Goal: Task Accomplishment & Management: Use online tool/utility

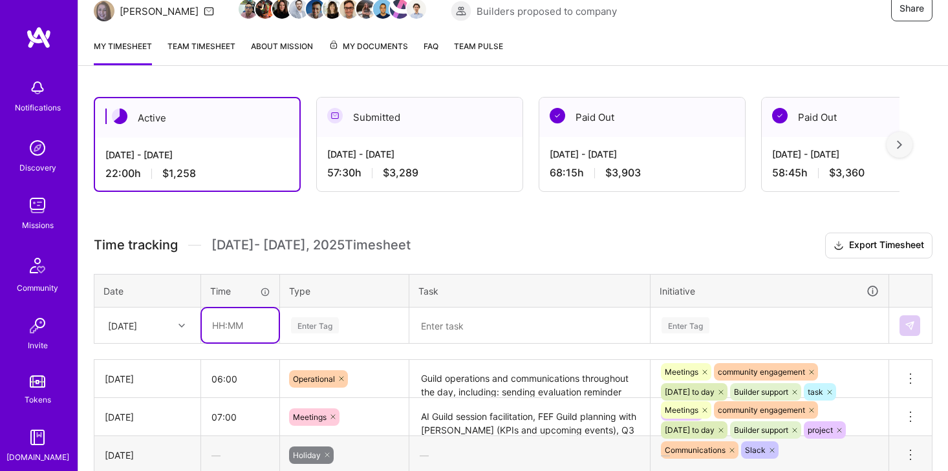
click at [206, 324] on input "text" at bounding box center [240, 325] width 77 height 34
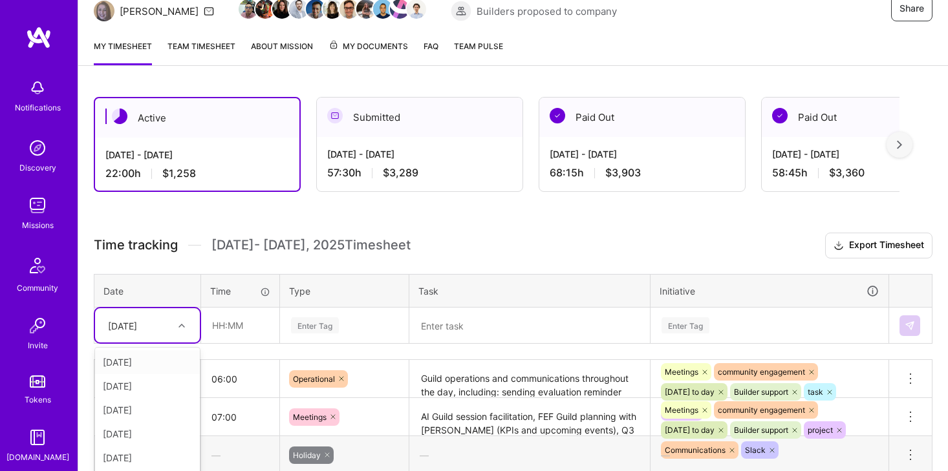
click at [166, 324] on div "option Wed, Oct 1 focused, 1 of 11. 10 results available. Use Up and Down to ch…" at bounding box center [147, 325] width 105 height 34
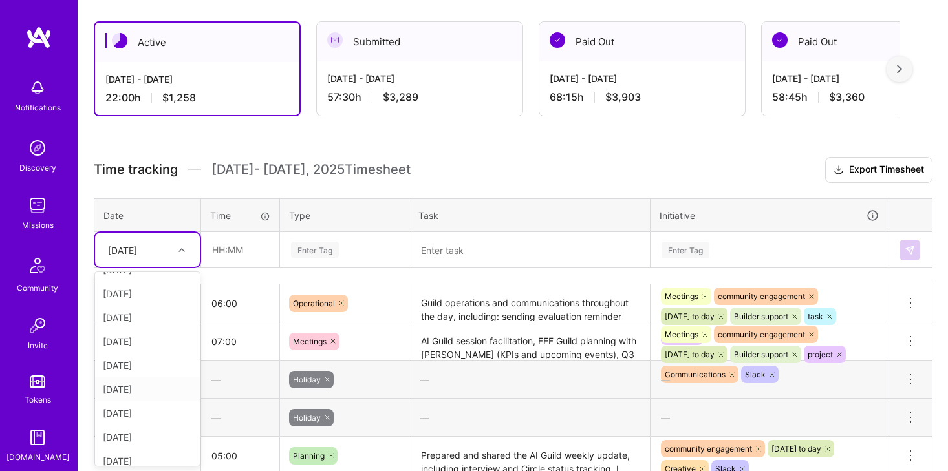
scroll to position [50, 0]
click at [137, 455] on div "[DATE]" at bounding box center [147, 452] width 105 height 24
click at [339, 247] on div "Enter Tag" at bounding box center [315, 250] width 48 height 20
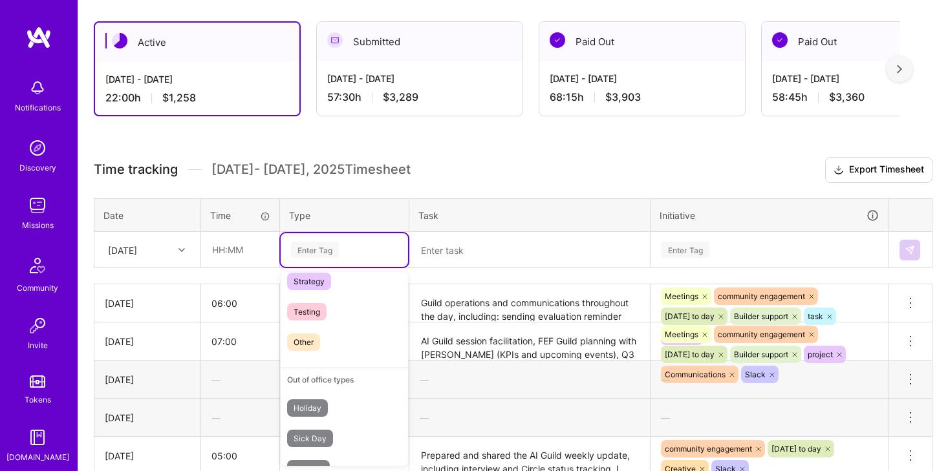
scroll to position [369, 0]
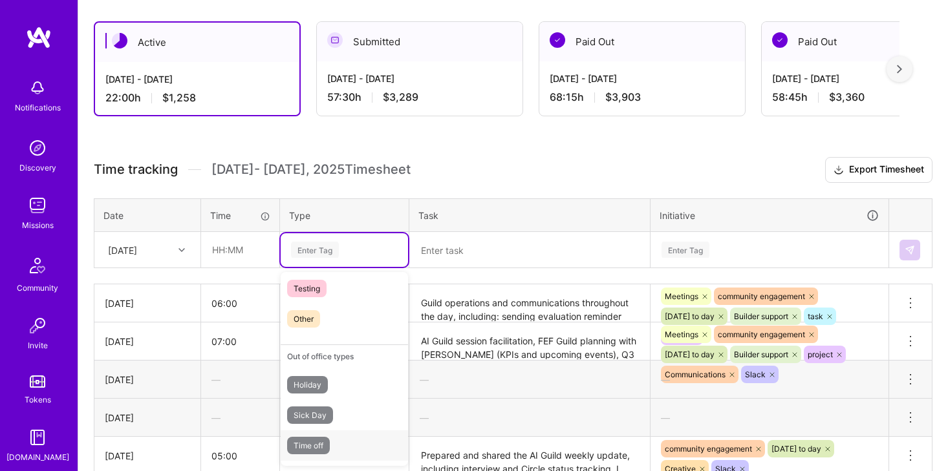
click at [322, 440] on span "Time off" at bounding box center [308, 445] width 43 height 17
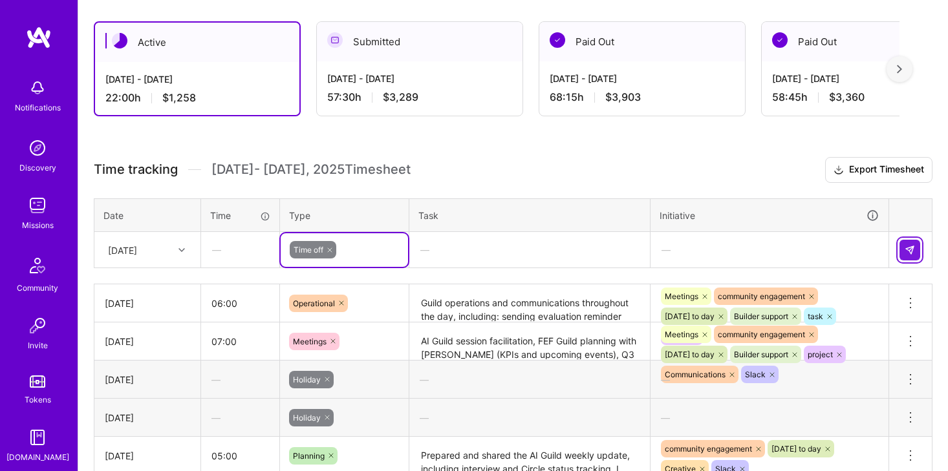
click at [902, 254] on button at bounding box center [909, 250] width 21 height 21
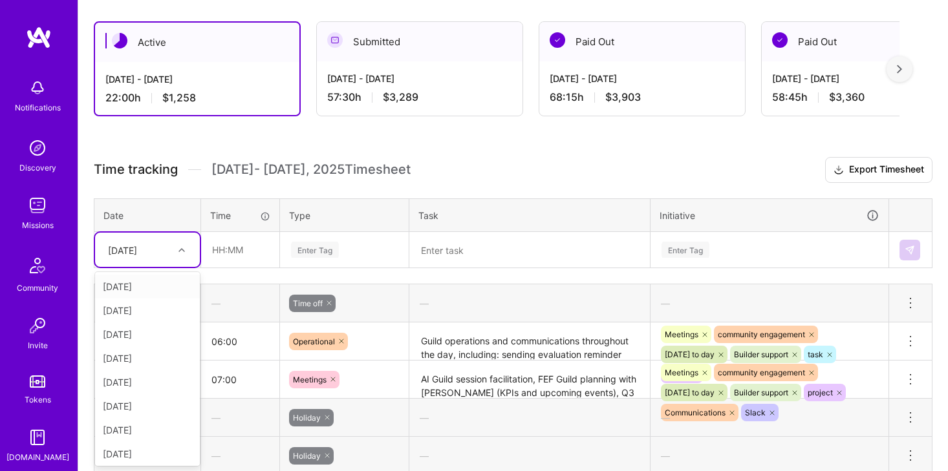
click at [137, 251] on div "[DATE]" at bounding box center [122, 250] width 29 height 14
click at [147, 454] on div "[DATE]" at bounding box center [147, 452] width 105 height 24
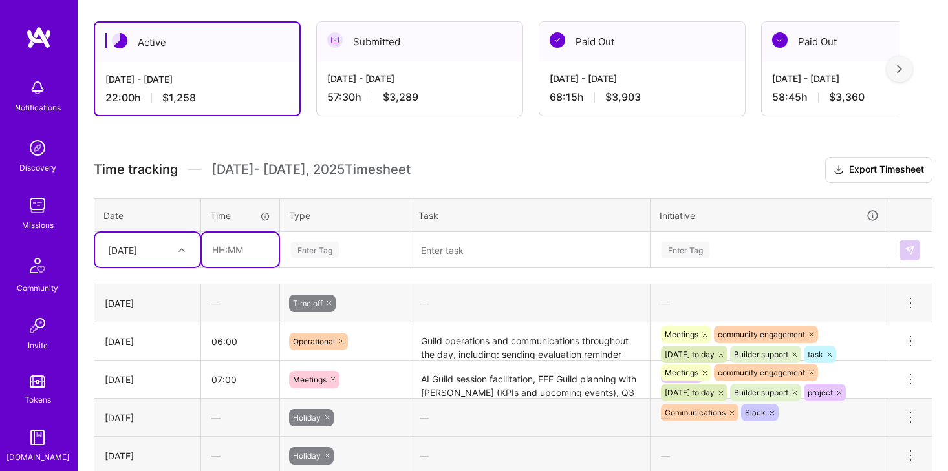
click at [215, 250] on input "text" at bounding box center [240, 250] width 77 height 34
type input "04:30"
click at [352, 239] on div "Enter Tag" at bounding box center [344, 250] width 127 height 34
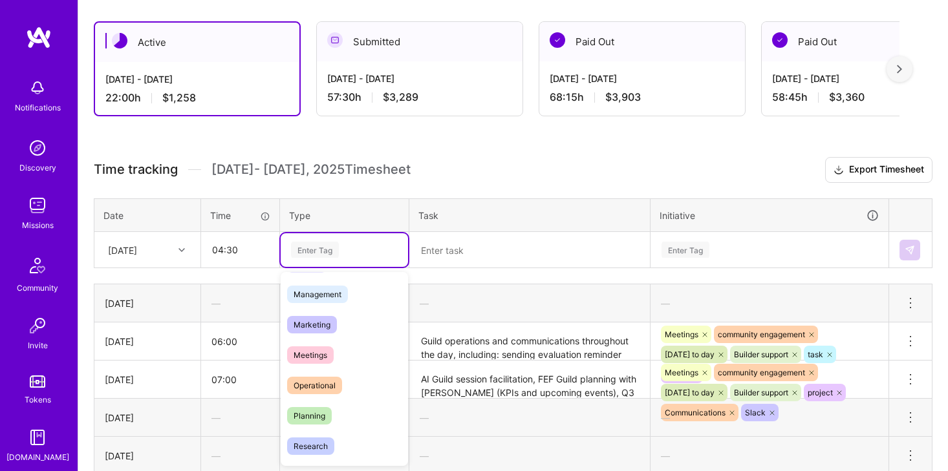
scroll to position [172, 0]
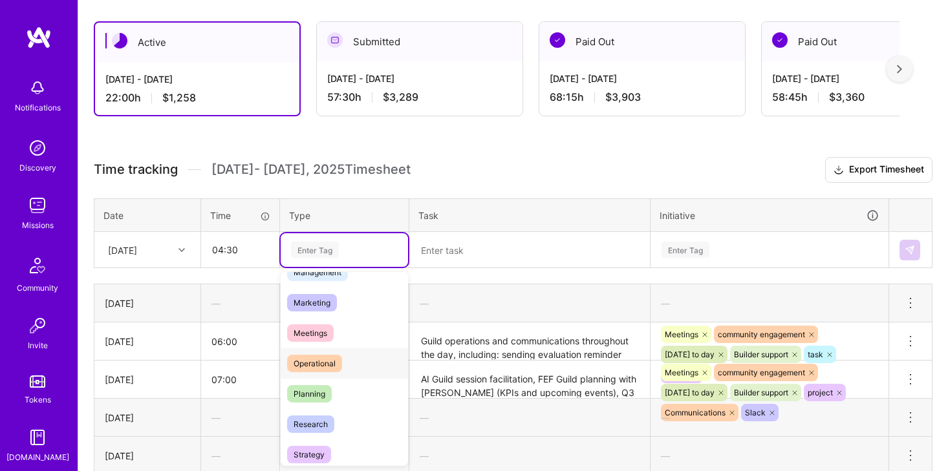
click at [330, 360] on span "Operational" at bounding box center [314, 363] width 55 height 17
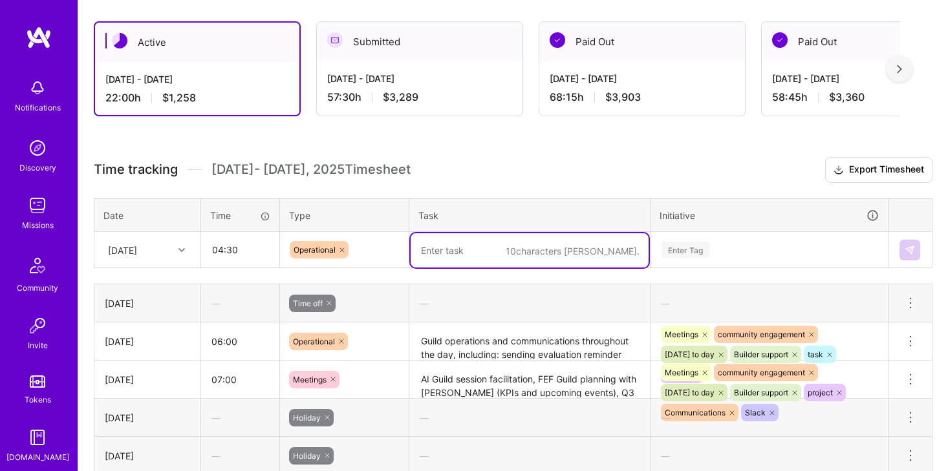
click at [469, 248] on textarea at bounding box center [530, 250] width 238 height 34
paste textarea "Morning focused on guild coordination — synced with Tanya on builder evaluation…"
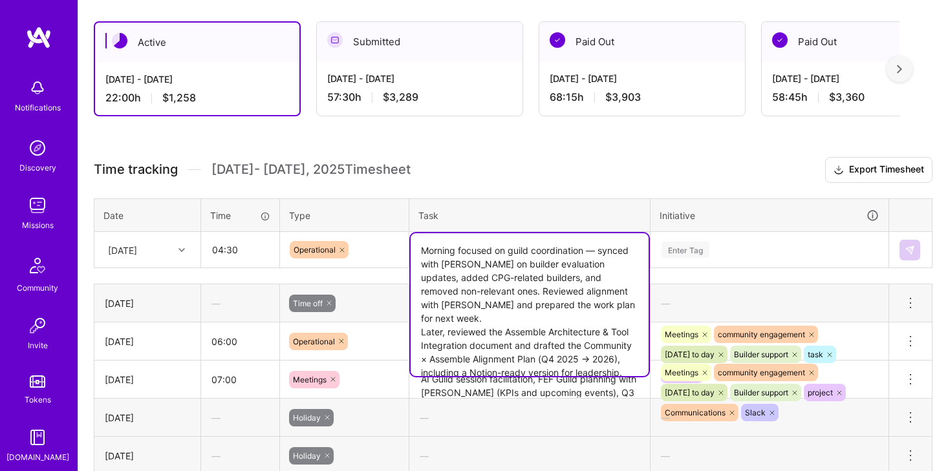
click at [598, 254] on textarea "Morning focused on guild coordination — synced with Tanya on builder evaluation…" at bounding box center [530, 304] width 238 height 143
drag, startPoint x: 439, startPoint y: 252, endPoint x: 431, endPoint y: 252, distance: 7.8
click at [431, 252] on textarea "Morning focused on guild coordination synced with Tanya on builder evaluation u…" at bounding box center [530, 304] width 238 height 143
drag, startPoint x: 458, startPoint y: 252, endPoint x: 400, endPoint y: 255, distance: 58.2
click at [400, 255] on tr "Sat, Oct 11 04:30 Operational Morning focused on guild coordination synced with…" at bounding box center [513, 250] width 838 height 36
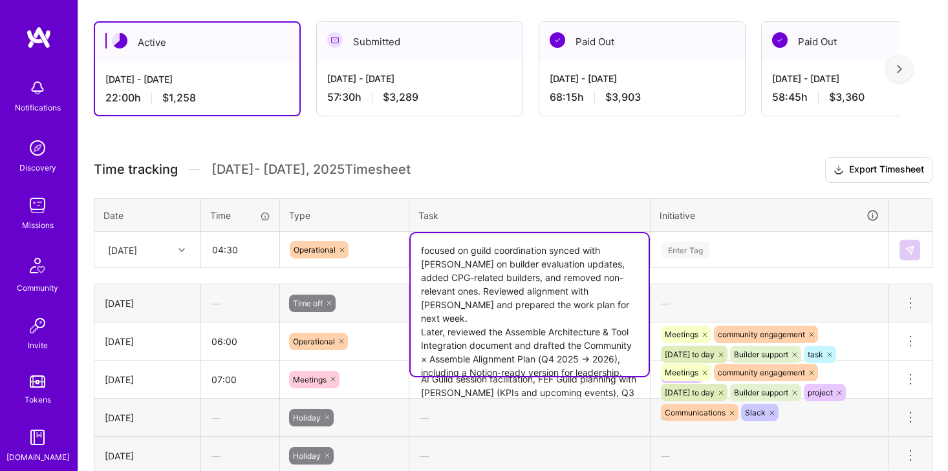
click at [438, 247] on textarea "focused on guild coordination synced with Tanya on builder evaluation updates, …" at bounding box center [530, 304] width 238 height 143
click at [431, 319] on textarea "Focused on guild coordination, synced with Tanya on builder evaluation updates,…" at bounding box center [530, 304] width 238 height 143
click at [425, 321] on textarea "Focused on guild coordination, synced with Tanya on builder evaluation updates,…" at bounding box center [530, 304] width 238 height 143
click at [552, 334] on textarea "Focused on guild coordination, synced with Tanya on builder evaluation updates,…" at bounding box center [530, 304] width 238 height 143
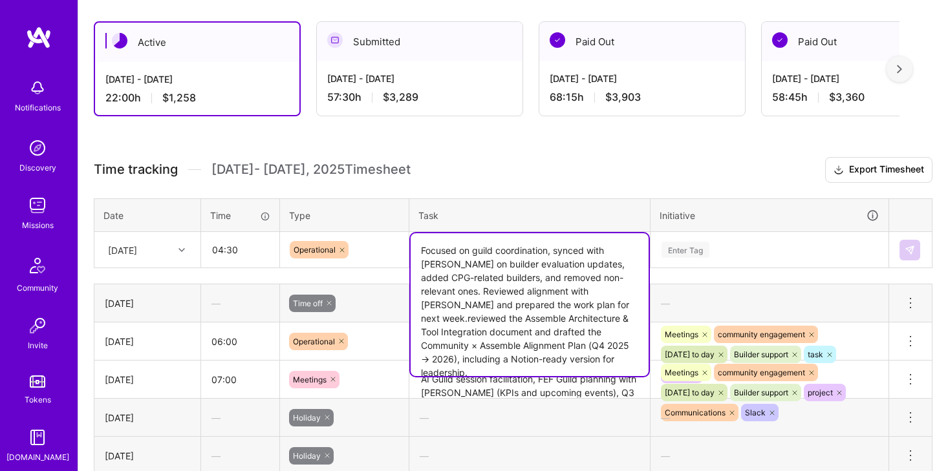
click at [558, 361] on textarea "Focused on guild coordination, synced with Tanya on builder evaluation updates,…" at bounding box center [530, 304] width 238 height 143
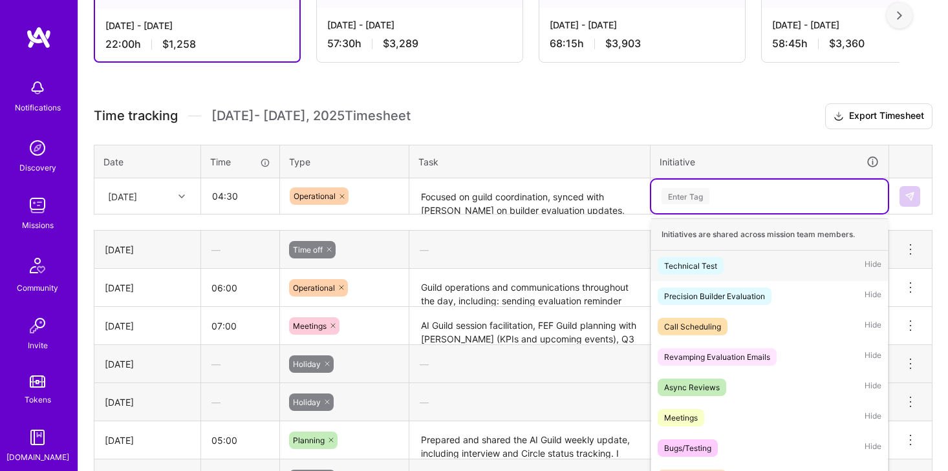
scroll to position [288, 0]
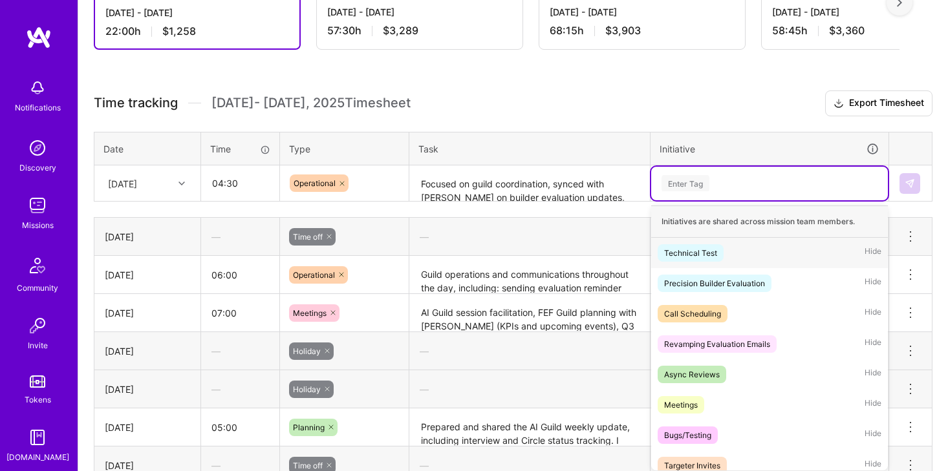
click at [701, 200] on div "option Technical Test focused, 1 of 63. 63 results available. Use Up and Down t…" at bounding box center [769, 184] width 237 height 34
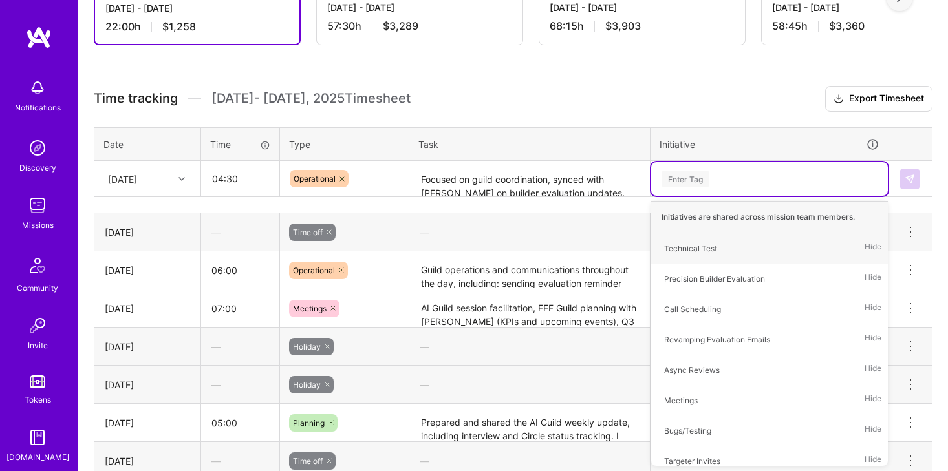
click at [586, 182] on textarea "Focused on guild coordination, synced with Tanya on builder evaluation updates,…" at bounding box center [530, 179] width 238 height 34
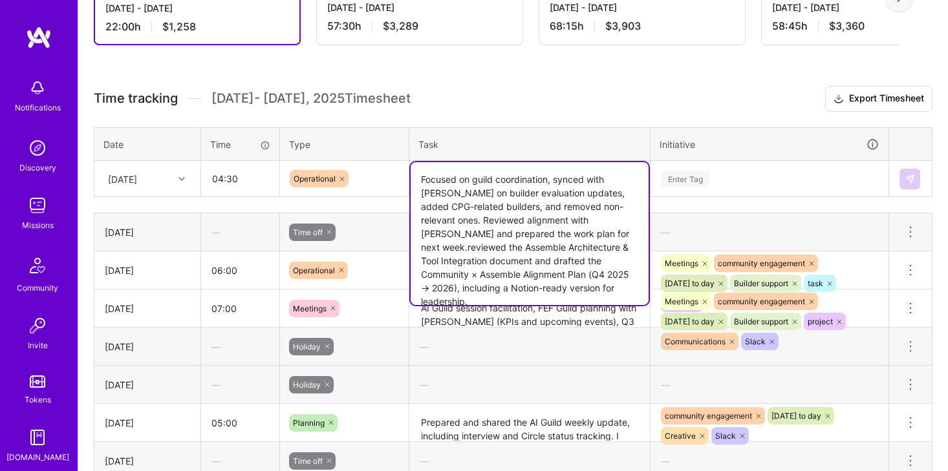
drag, startPoint x: 520, startPoint y: 275, endPoint x: 547, endPoint y: 297, distance: 34.9
click at [547, 297] on textarea "Focused on guild coordination, synced with Tanya on builder evaluation updates,…" at bounding box center [530, 233] width 238 height 143
drag, startPoint x: 523, startPoint y: 275, endPoint x: 546, endPoint y: 299, distance: 32.5
click at [546, 299] on textarea "Focused on guild coordination, synced with Tanya on builder evaluation updates,…" at bounding box center [530, 233] width 238 height 143
type textarea "Focused on guild coordination, synced with [PERSON_NAME] on builder evaluation …"
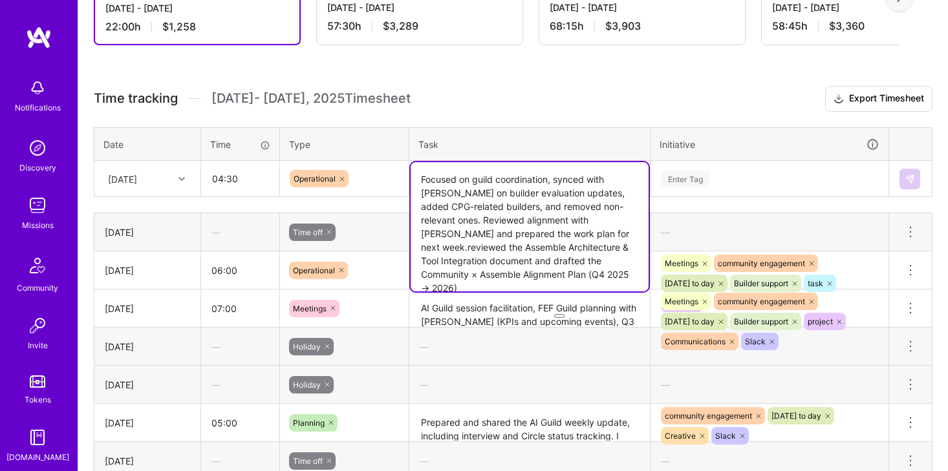
click at [717, 181] on div "Enter Tag" at bounding box center [769, 179] width 219 height 16
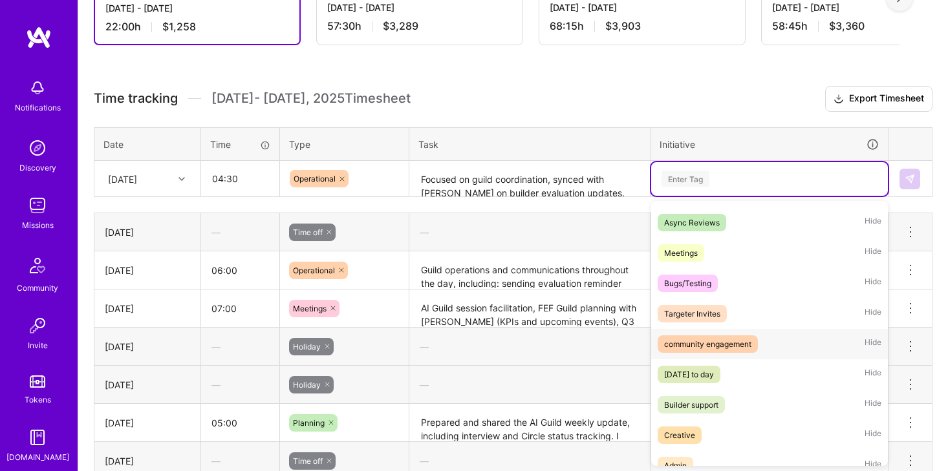
scroll to position [151, 0]
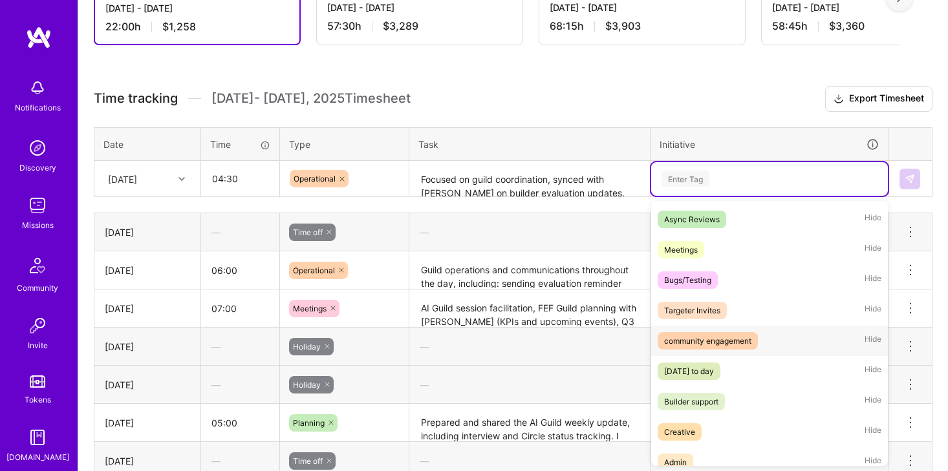
click at [748, 344] on div "community engagement" at bounding box center [707, 341] width 87 height 14
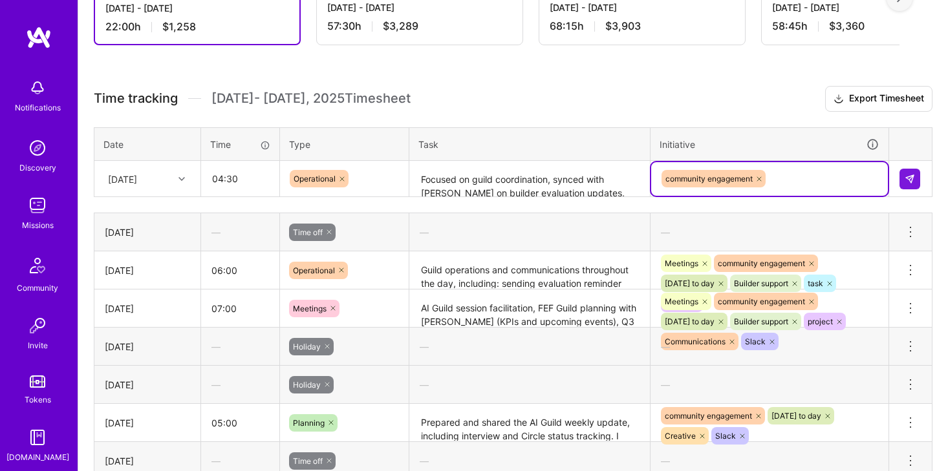
click at [818, 176] on div "community engagement" at bounding box center [769, 179] width 219 height 20
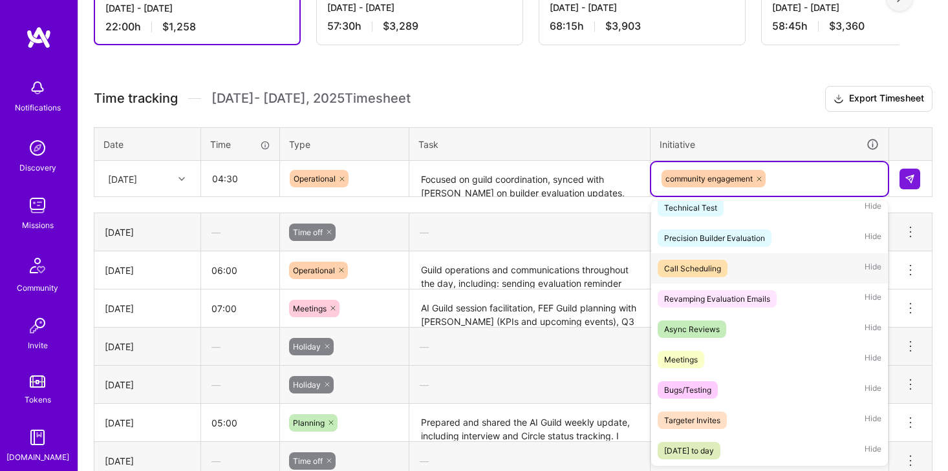
scroll to position [123, 0]
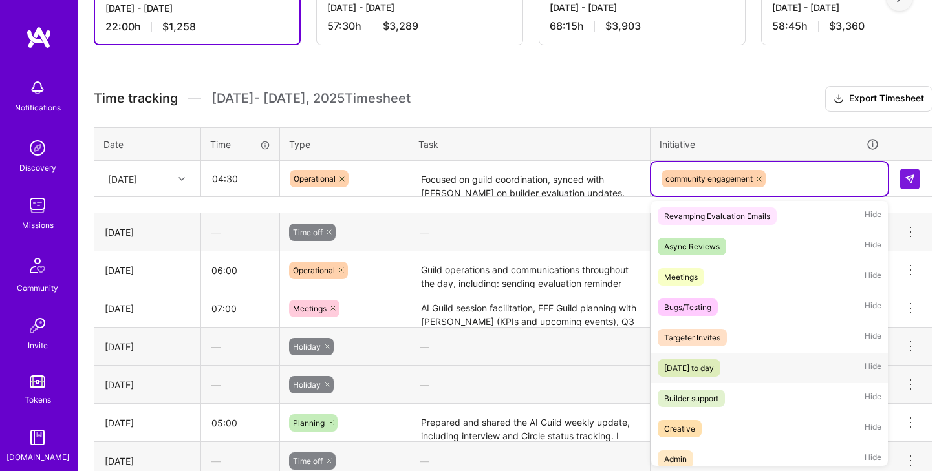
click at [714, 370] on div "[DATE] to day" at bounding box center [689, 368] width 50 height 14
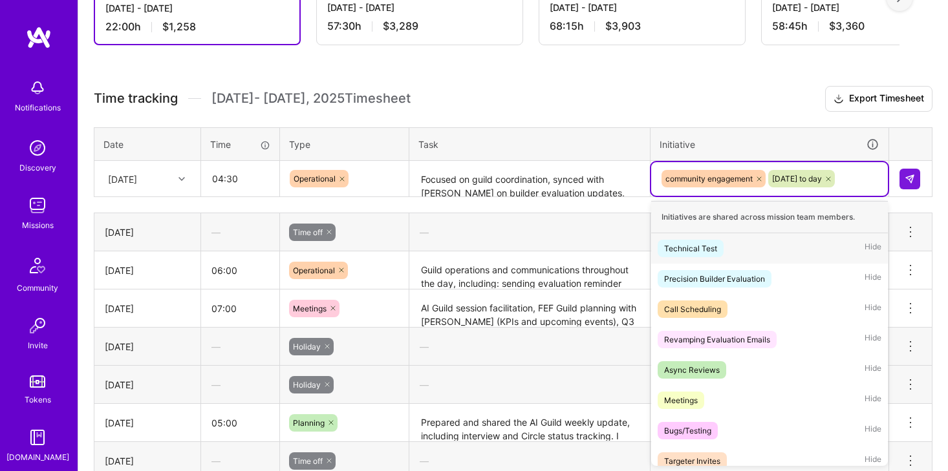
click at [872, 175] on div "community engagement community day to day" at bounding box center [769, 179] width 219 height 20
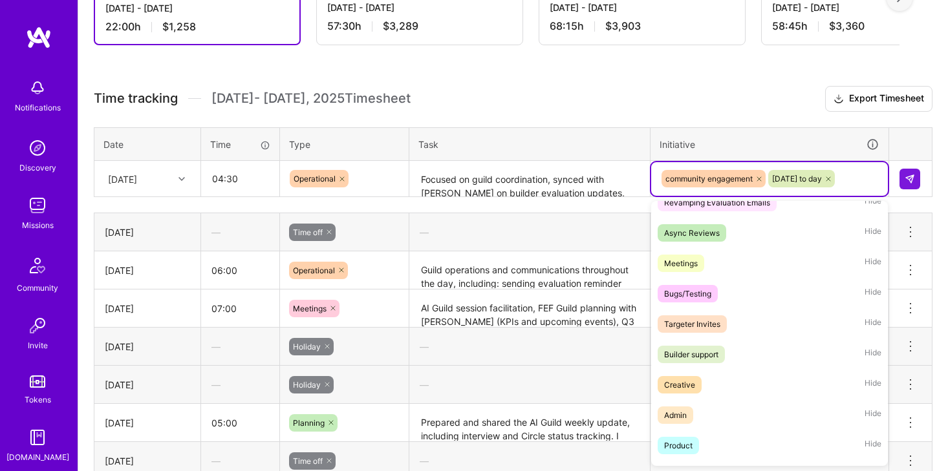
scroll to position [142, 0]
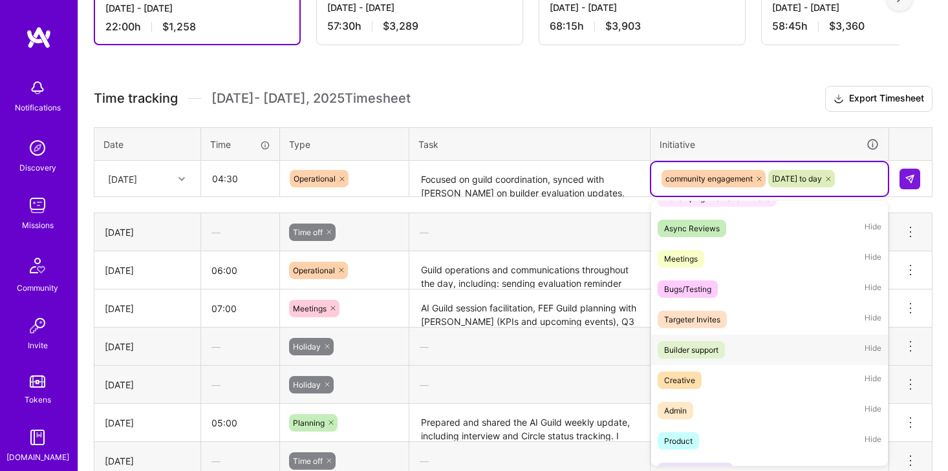
click at [717, 345] on div "Builder support" at bounding box center [691, 350] width 54 height 14
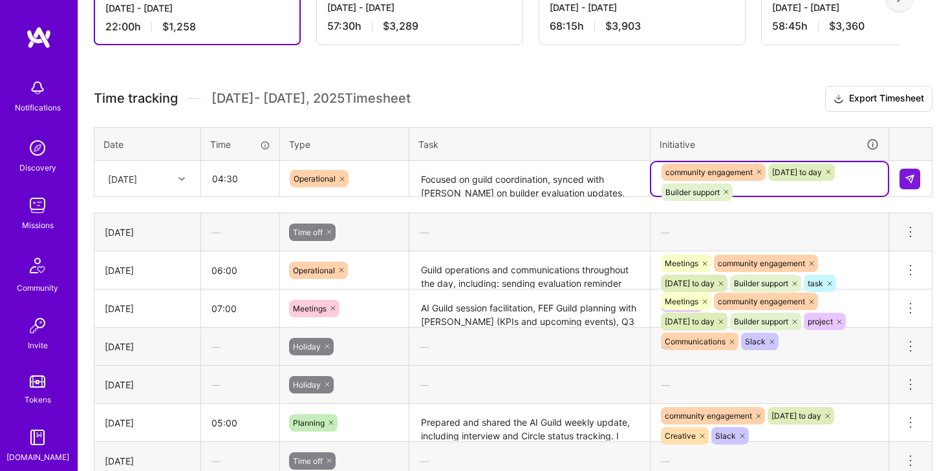
click at [860, 194] on div "community engagement community day to day Builder support" at bounding box center [769, 182] width 219 height 40
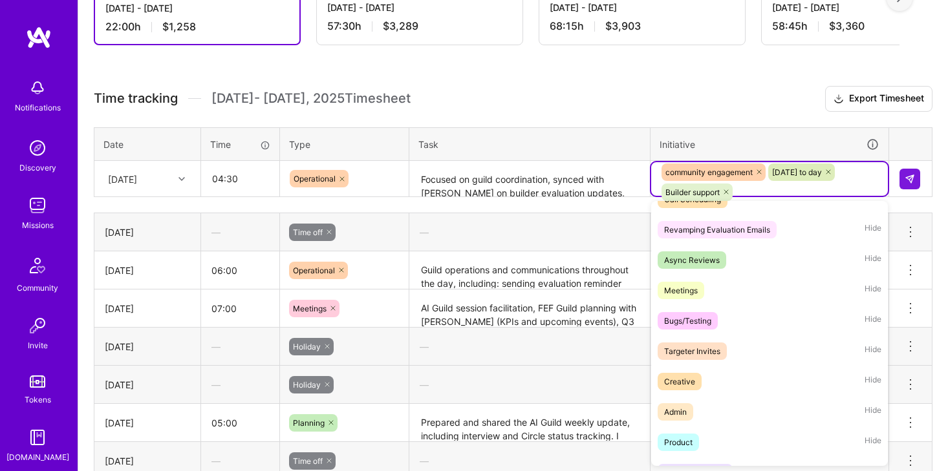
scroll to position [114, 0]
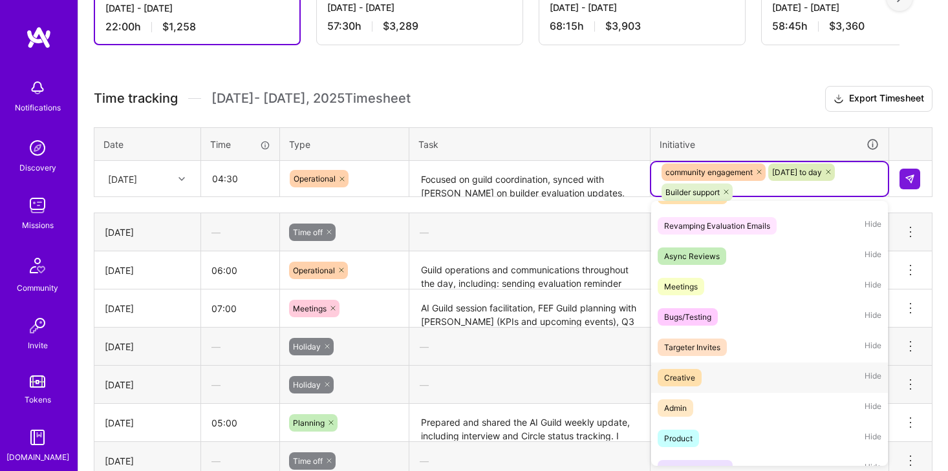
click at [701, 365] on div "Creative Hide" at bounding box center [769, 378] width 237 height 30
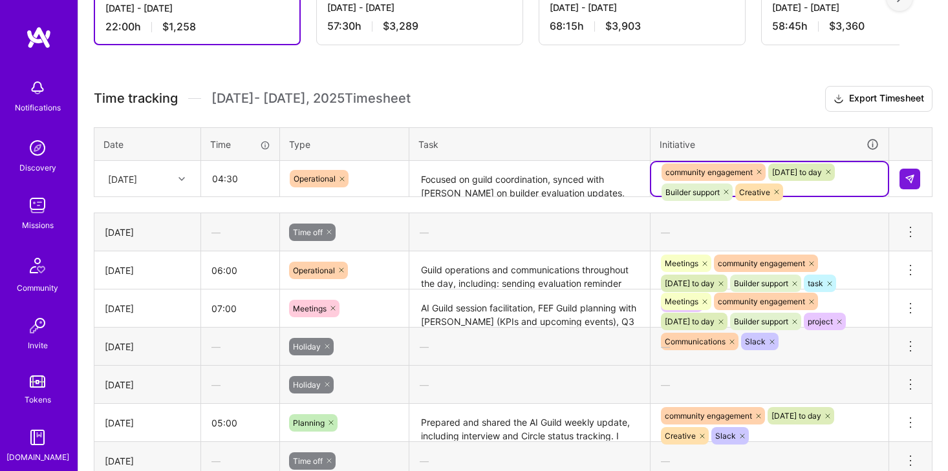
click at [823, 190] on div "community engagement community day to day Builder support Creative" at bounding box center [769, 182] width 219 height 40
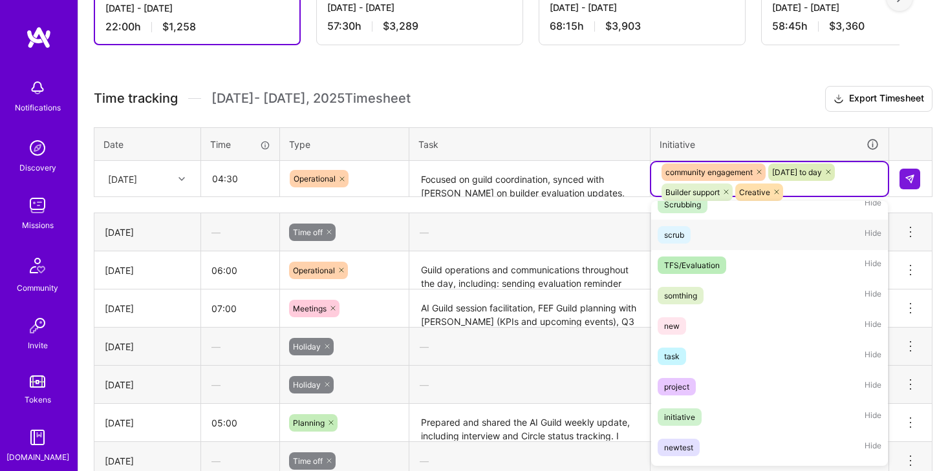
scroll to position [418, 0]
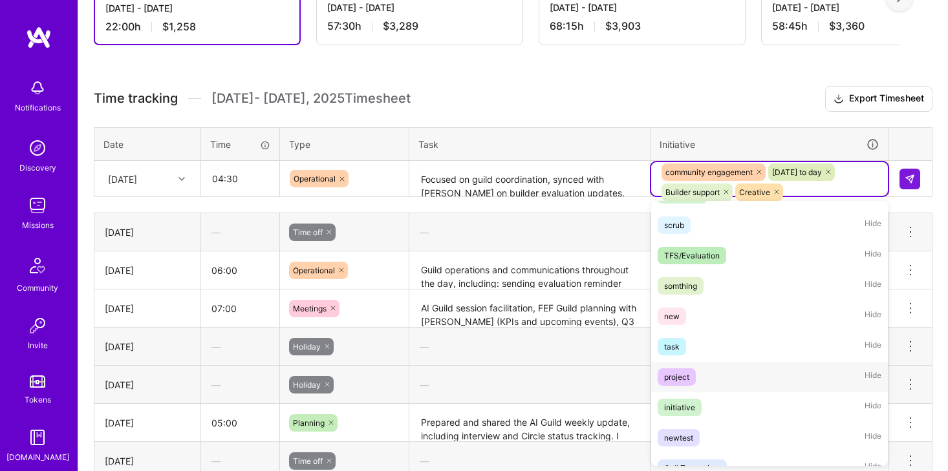
click at [716, 368] on div "project Hide" at bounding box center [769, 377] width 237 height 30
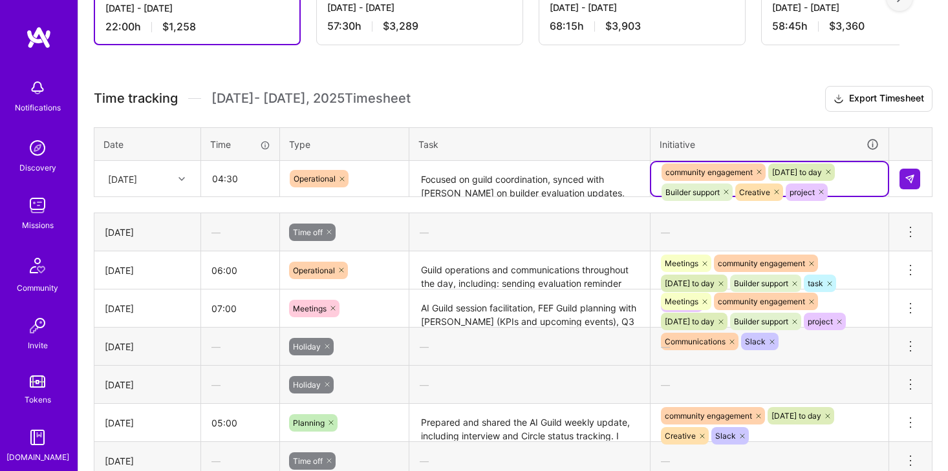
click at [846, 191] on div "community engagement community day to day Builder support Creative project" at bounding box center [769, 182] width 219 height 40
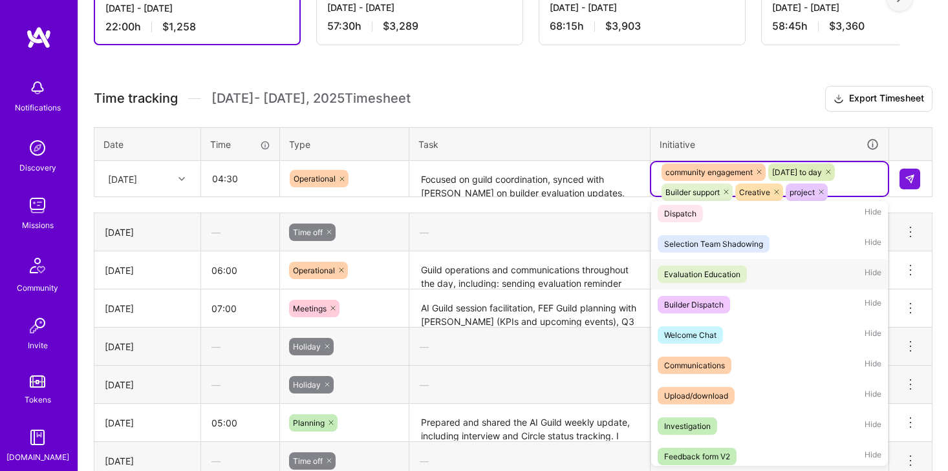
scroll to position [826, 0]
click at [692, 377] on div "Communications Hide" at bounding box center [769, 364] width 237 height 30
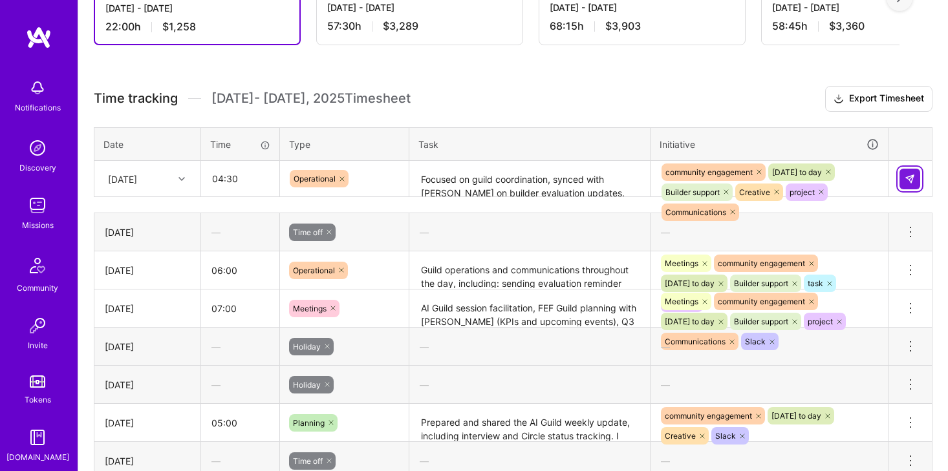
click at [906, 173] on button at bounding box center [909, 179] width 21 height 21
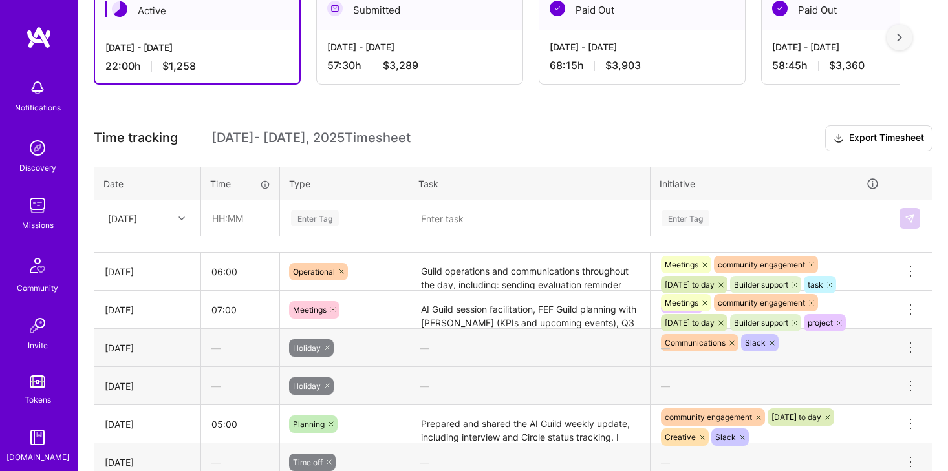
scroll to position [250, 0]
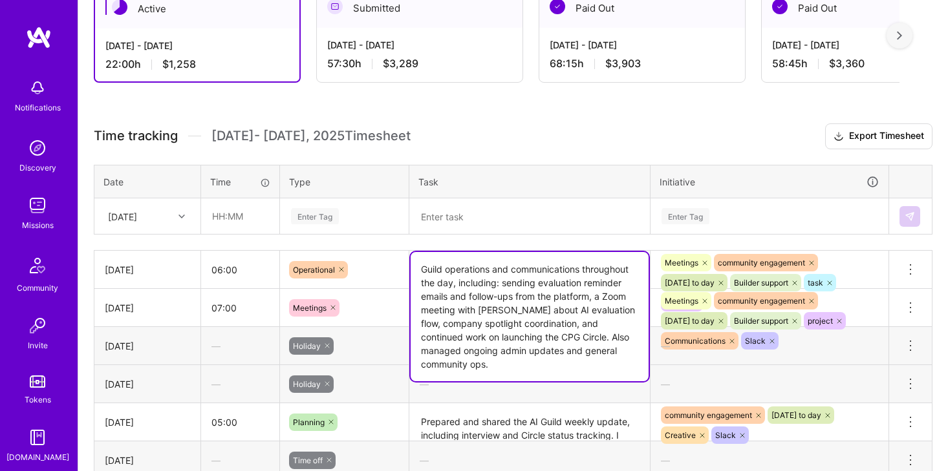
click at [460, 270] on textarea "Guild operations and communications throughout the day, including: sending eval…" at bounding box center [530, 316] width 238 height 129
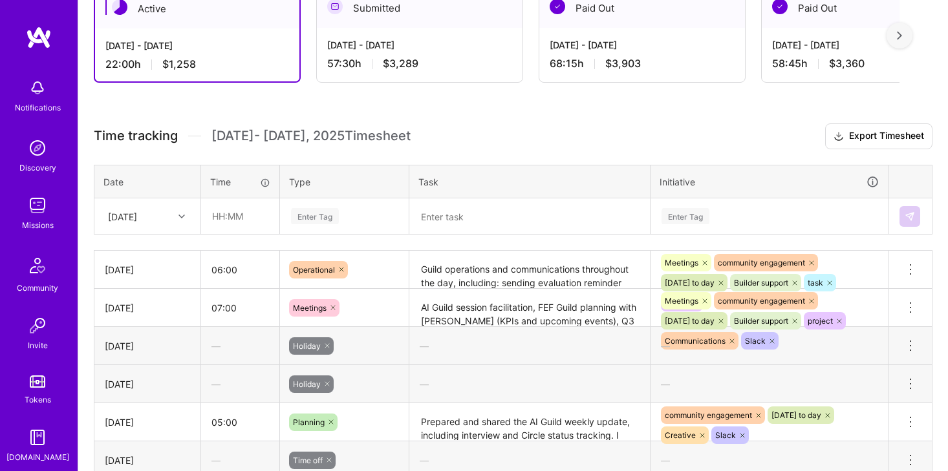
click at [491, 167] on th "Task" at bounding box center [529, 182] width 241 height 34
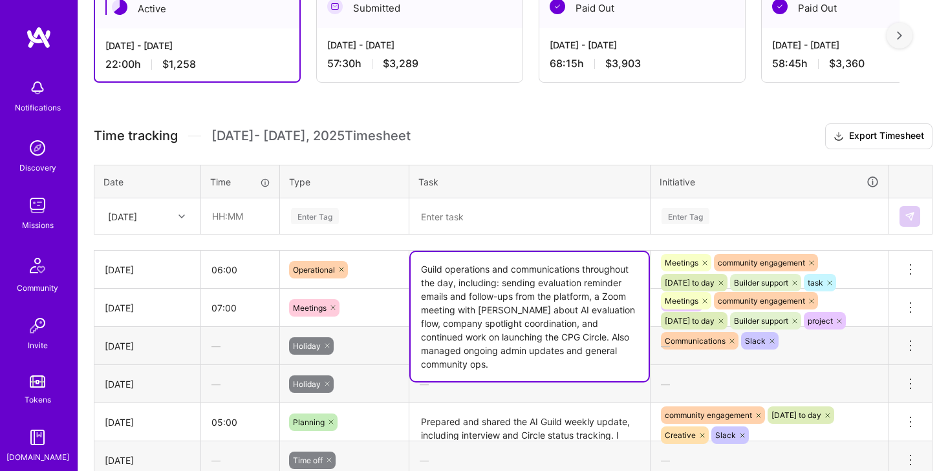
click at [492, 263] on textarea "Guild operations and communications throughout the day, including: sending eval…" at bounding box center [530, 316] width 238 height 129
type textarea "Guild operations and communications throughout the day, including sending evalu…"
click at [535, 187] on th "Task" at bounding box center [529, 182] width 241 height 34
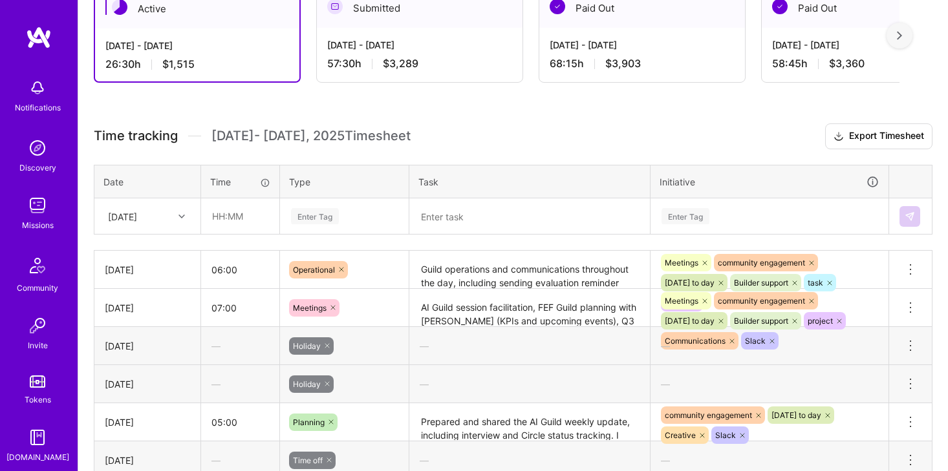
click at [209, 63] on div "26:30 h $1,515" at bounding box center [197, 65] width 184 height 14
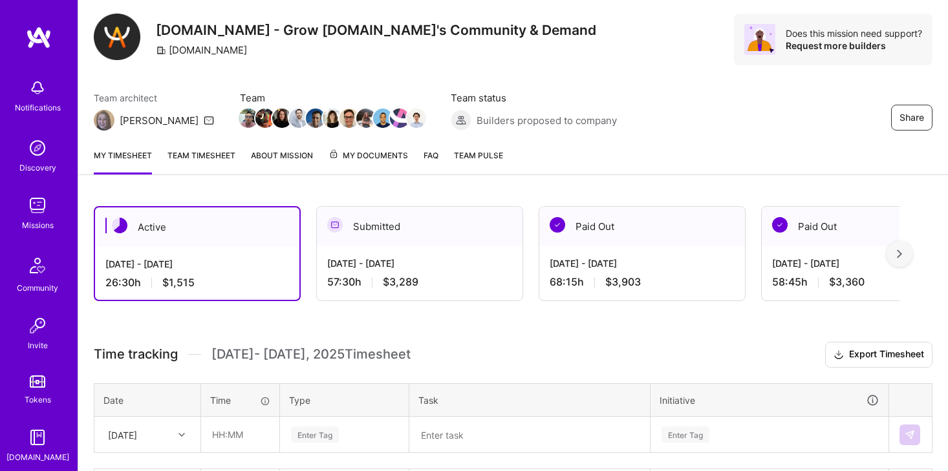
scroll to position [22, 0]
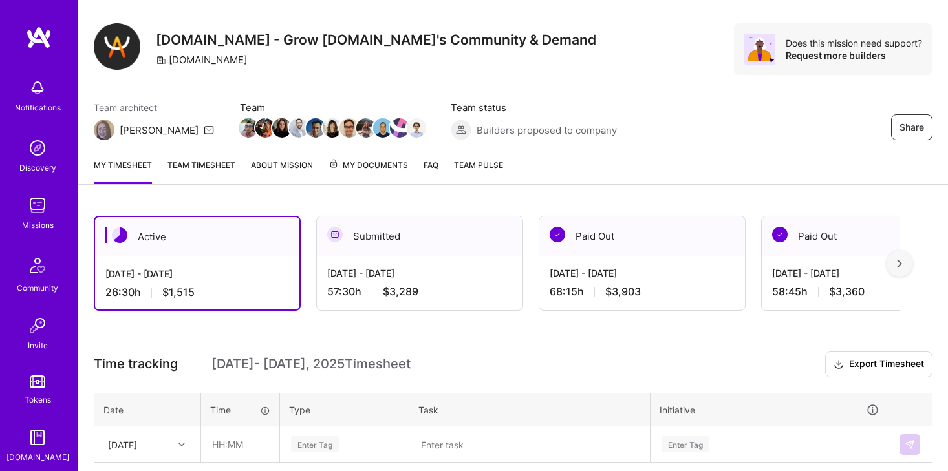
click at [176, 250] on div "Active" at bounding box center [197, 236] width 204 height 39
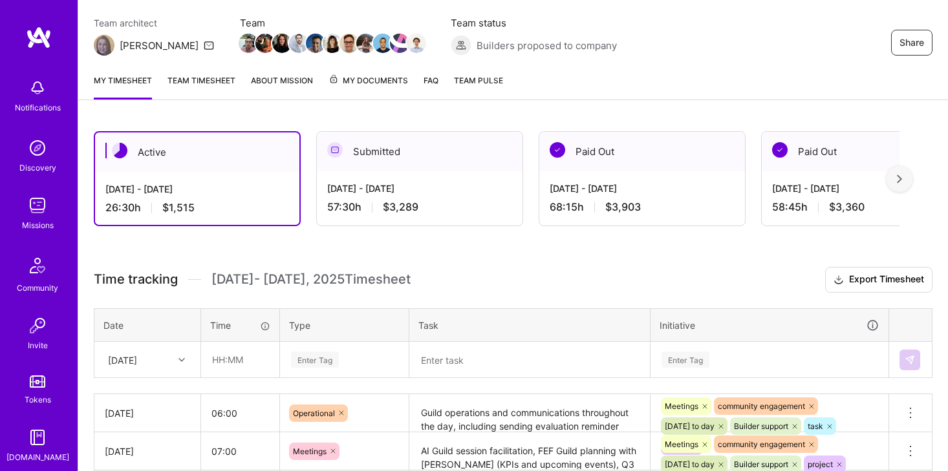
scroll to position [118, 0]
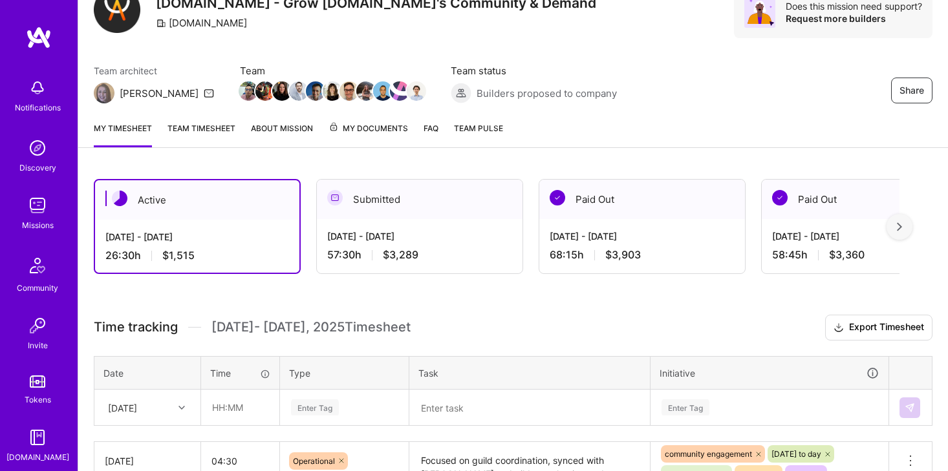
scroll to position [12, 0]
